Goal: Information Seeking & Learning: Find specific page/section

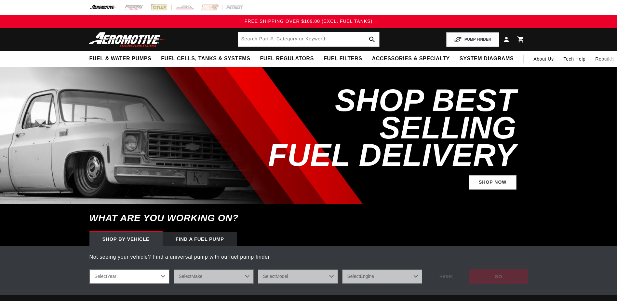
click at [198, 241] on div "Find a Fuel Pump" at bounding box center [200, 239] width 74 height 14
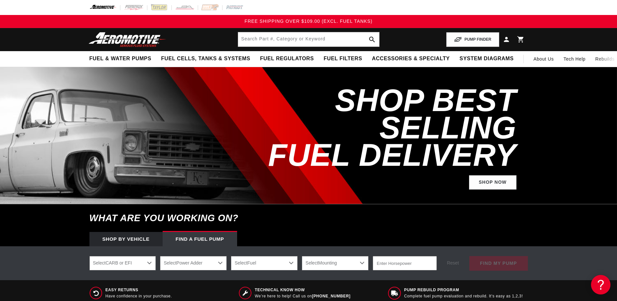
click at [149, 261] on select "Select CARB or EFI Carbureted Fuel Injected" at bounding box center [122, 263] width 67 height 14
select select "Fuel-Injected"
click at [89, 256] on select "Select CARB or EFI Carbureted Fuel Injected" at bounding box center [122, 263] width 67 height 14
select select "Fuel-Injected"
click at [218, 264] on select "Select Power Adder No - Naturally Aspirated Yes - Forced Induction" at bounding box center [193, 263] width 67 height 14
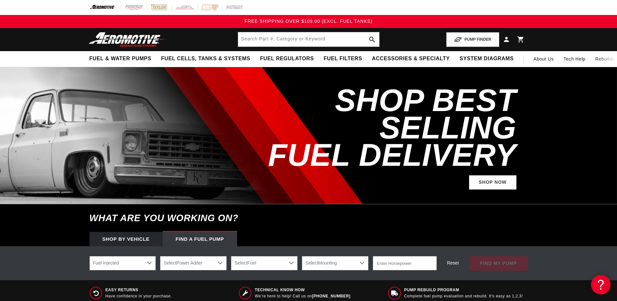
select select "No-Naturally-Aspirated"
click at [160, 256] on select "Select Power Adder No - Naturally Aspirated Yes - Forced Induction" at bounding box center [193, 263] width 67 height 14
select select "No-Naturally-Aspirated"
click at [290, 262] on select "Select Fuel E85 Gas" at bounding box center [264, 263] width 67 height 14
select select "Gas"
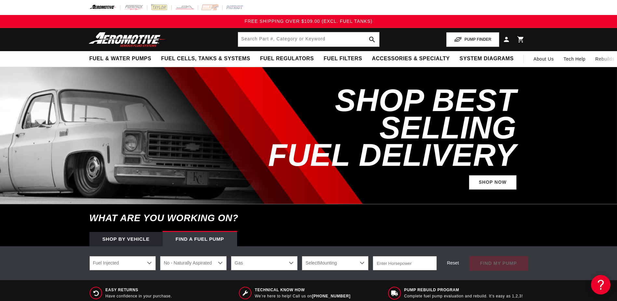
click at [231, 256] on select "Select Fuel E85 Gas" at bounding box center [264, 263] width 67 height 14
select select "Gas"
click at [363, 263] on select "Select Mounting External In-Tank" at bounding box center [335, 263] width 67 height 14
select select "In-Tank"
click at [302, 256] on select "Select Mounting External In-Tank" at bounding box center [335, 263] width 67 height 14
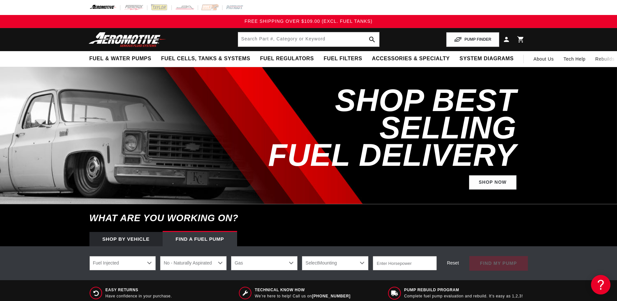
select select "In-Tank"
click at [424, 267] on input "number" at bounding box center [405, 263] width 64 height 14
click at [430, 261] on input "1" at bounding box center [405, 263] width 64 height 14
type input "1"
type input "8"
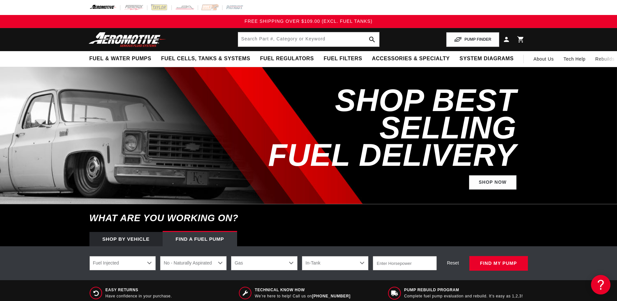
type input "8"
type input "1000"
click at [495, 263] on button "find my pump" at bounding box center [498, 263] width 59 height 15
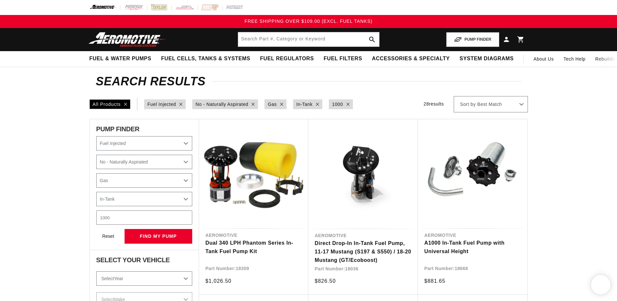
select select "Fuel-Injected"
select select "No-Naturally-Aspirated"
select select "Gas"
select select "In-Tank"
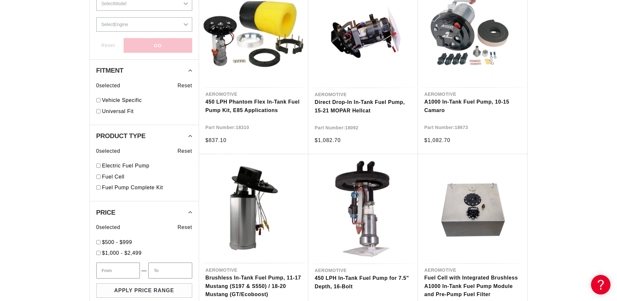
scroll to position [325, 0]
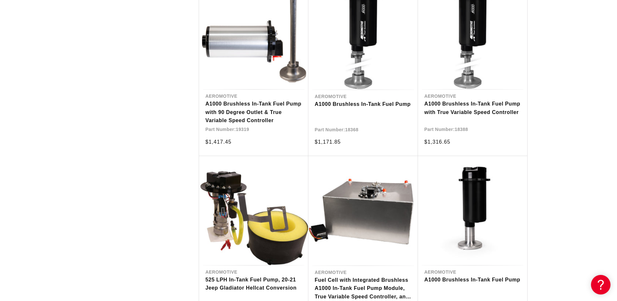
scroll to position [1203, 0]
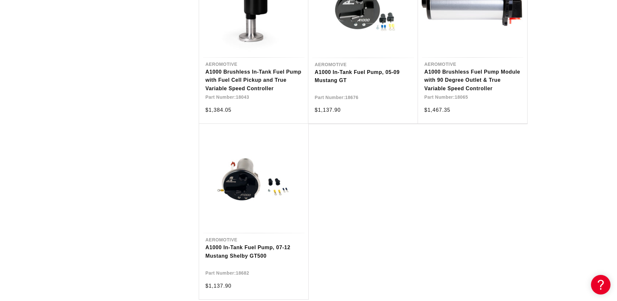
scroll to position [1691, 0]
